Goal: Transaction & Acquisition: Purchase product/service

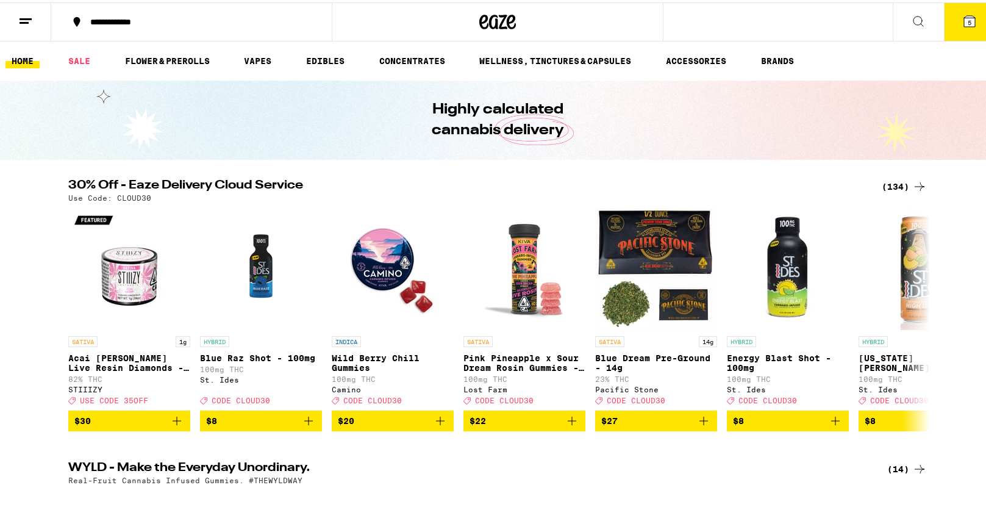
click at [915, 471] on icon at bounding box center [920, 466] width 10 height 9
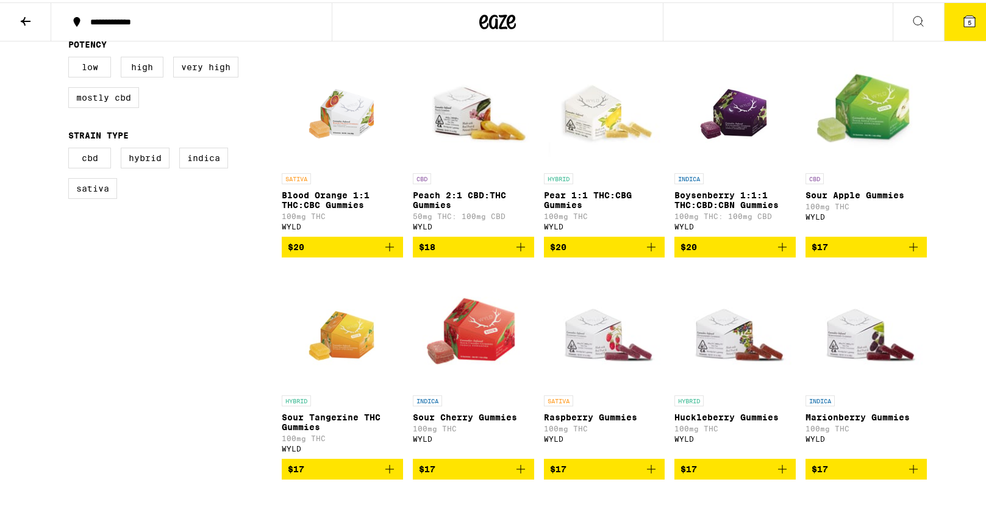
scroll to position [122, 0]
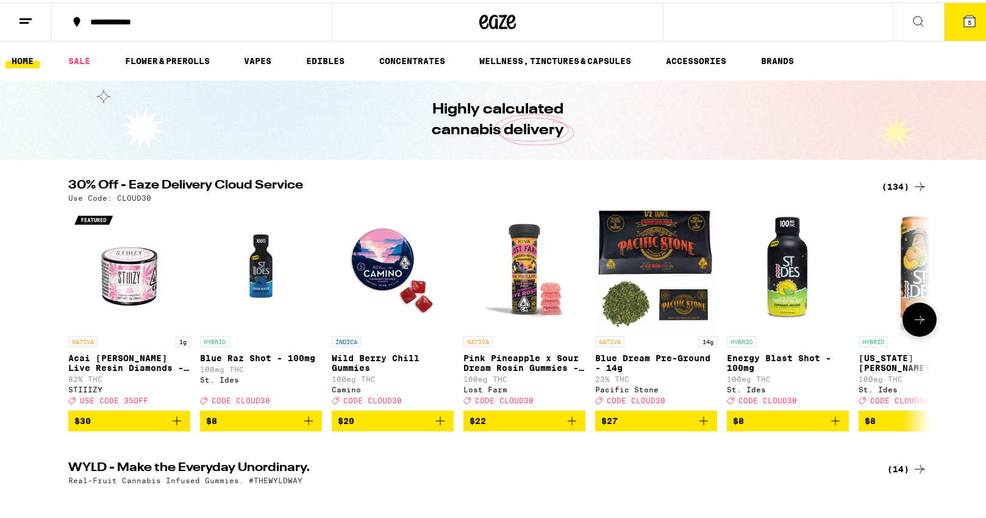
click at [918, 321] on icon at bounding box center [920, 317] width 10 height 9
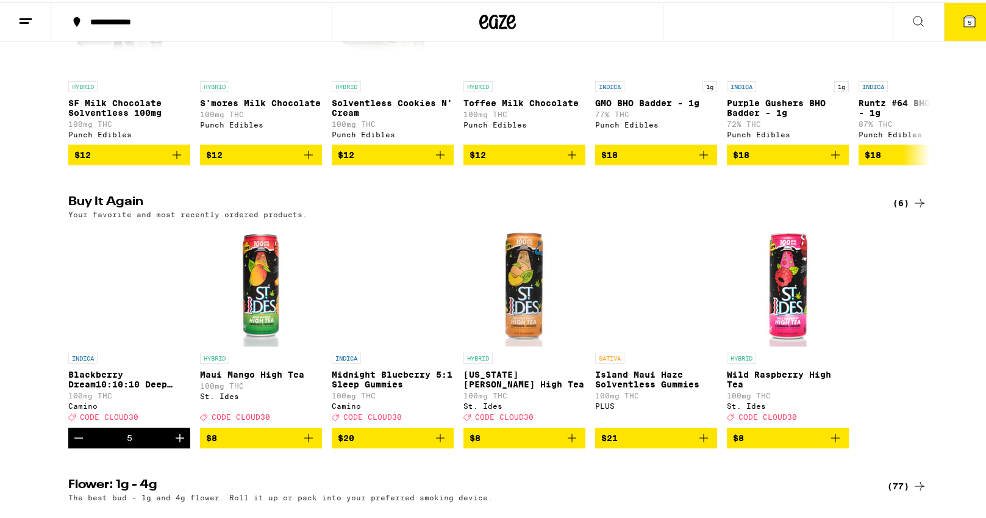
scroll to position [813, 0]
